Goal: Find specific page/section: Find specific page/section

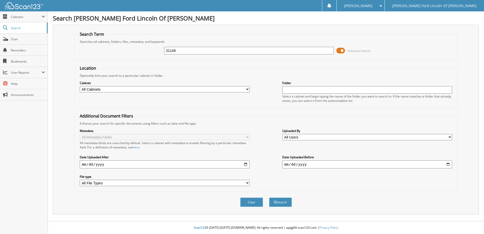
type input "31149"
click at [269, 198] on button "Search" at bounding box center [280, 202] width 23 height 9
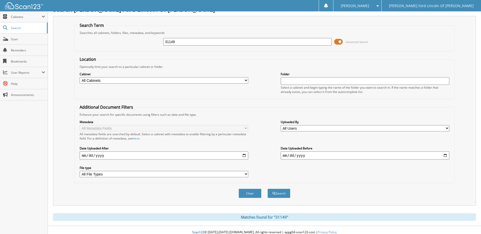
scroll to position [14, 0]
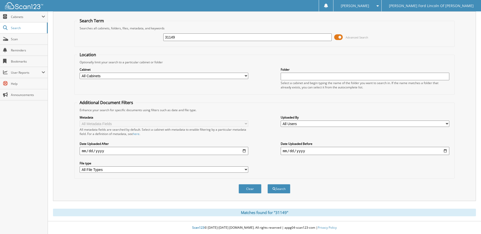
click at [379, 6] on span at bounding box center [376, 6] width 5 height 4
click at [381, 15] on link "Settings" at bounding box center [357, 15] width 48 height 9
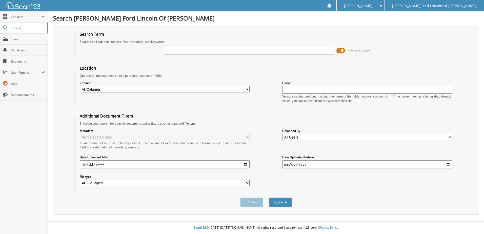
click at [128, 89] on select "All Cabinets PARTS Needs Filing" at bounding box center [165, 89] width 170 height 6
click at [143, 68] on fieldset "Location Optionally limit your search to a particular cabinet or folder Cabinet…" at bounding box center [265, 86] width 383 height 43
click at [44, 72] on span at bounding box center [44, 72] width 4 height 4
click at [43, 72] on span at bounding box center [44, 72] width 4 height 4
